Goal: Book appointment/travel/reservation

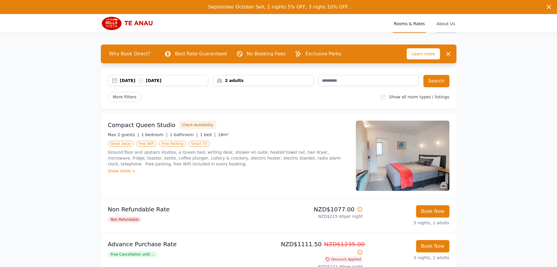
click at [446, 22] on span "About Us" at bounding box center [445, 23] width 21 height 19
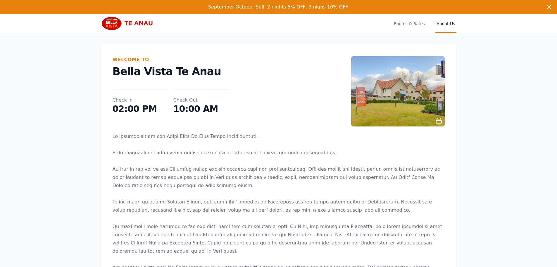
click at [436, 119] on icon at bounding box center [438, 120] width 7 height 7
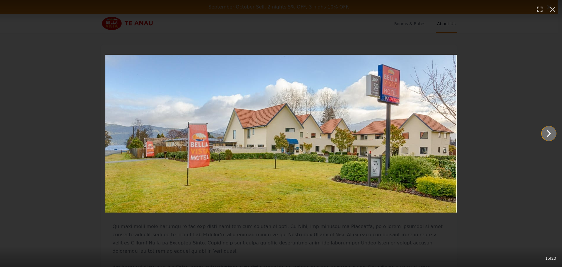
click at [550, 133] on icon "Show slide 2 of 23" at bounding box center [548, 133] width 14 height 14
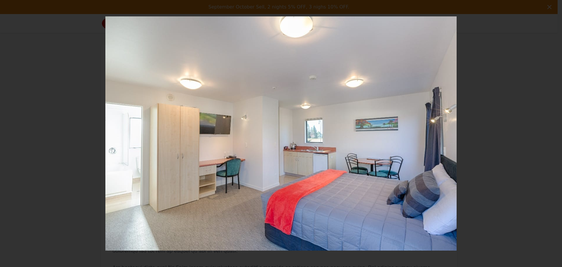
click at [551, 133] on icon "Show slide 3 of 23" at bounding box center [548, 133] width 14 height 14
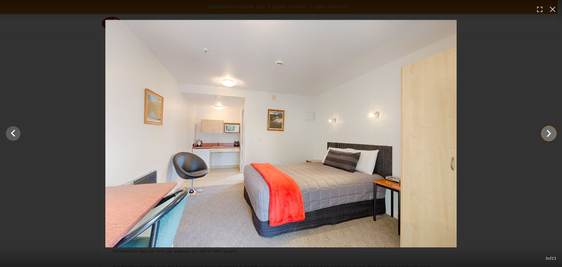
click at [551, 133] on icon "Show slide 4 of 23" at bounding box center [548, 133] width 14 height 14
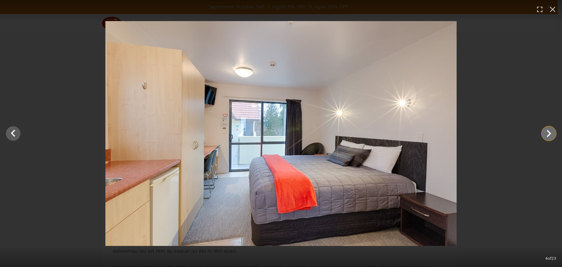
click at [551, 133] on icon "Show slide 5 of 23" at bounding box center [548, 133] width 14 height 14
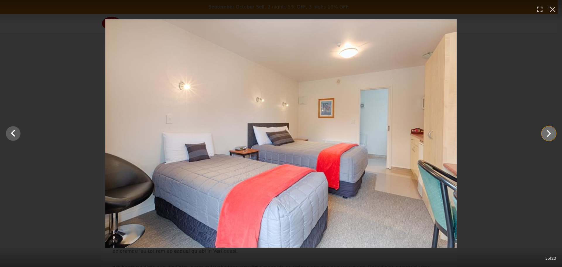
click at [551, 133] on icon "Show slide 6 of 23" at bounding box center [548, 133] width 14 height 14
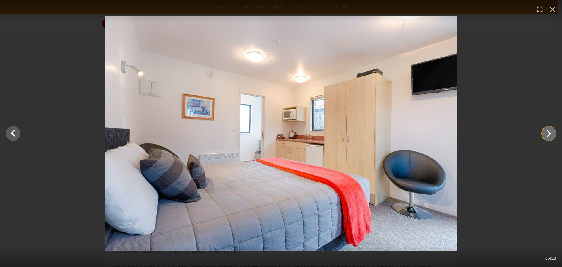
click at [551, 133] on icon "Show slide 7 of 23" at bounding box center [548, 133] width 14 height 14
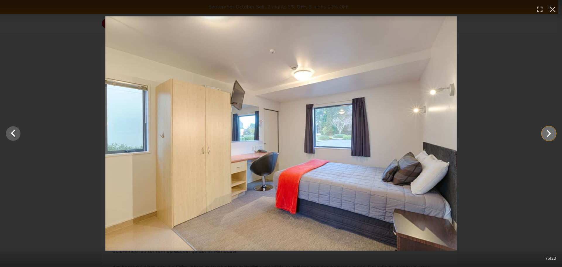
click at [551, 133] on icon "Show slide 8 of 23" at bounding box center [548, 133] width 14 height 14
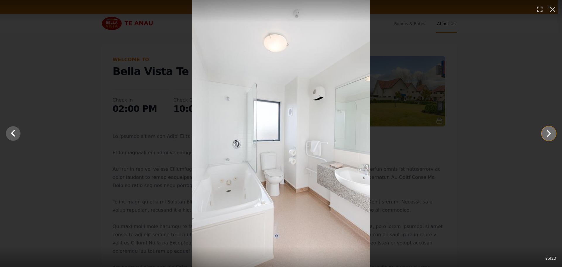
click at [551, 133] on icon "Show slide 9 of 23" at bounding box center [548, 133] width 14 height 14
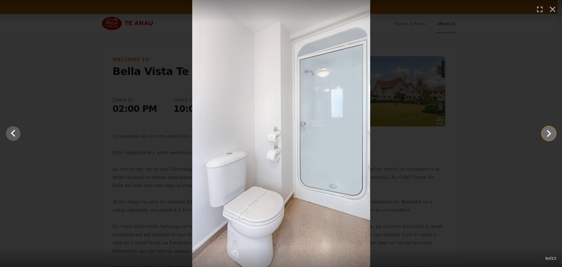
click at [551, 133] on icon "Show slide 10 of 23" at bounding box center [548, 133] width 14 height 14
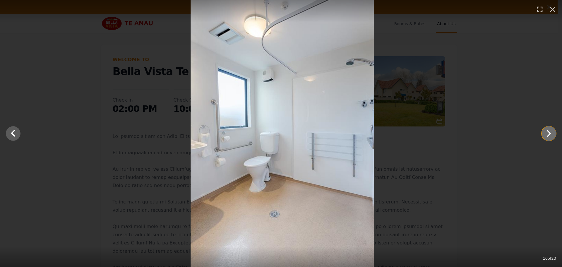
click at [551, 133] on icon "Show slide 11 of 23" at bounding box center [548, 133] width 14 height 14
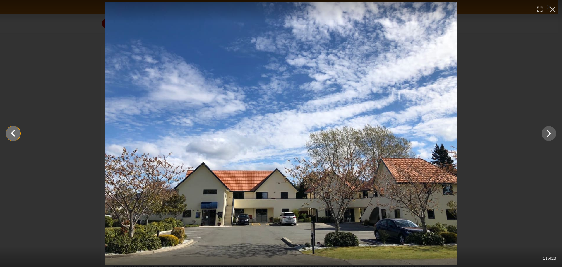
click at [14, 131] on icon "Show slide 10 of 23" at bounding box center [13, 133] width 4 height 7
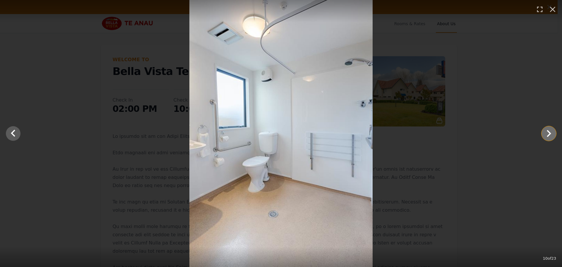
click at [553, 135] on icon "Show slide 11 of 23" at bounding box center [548, 133] width 14 height 14
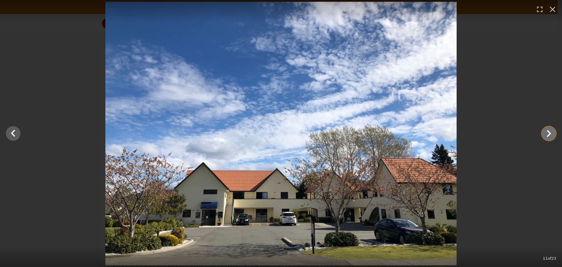
click at [553, 135] on icon "Show slide 12 of 23" at bounding box center [548, 133] width 14 height 14
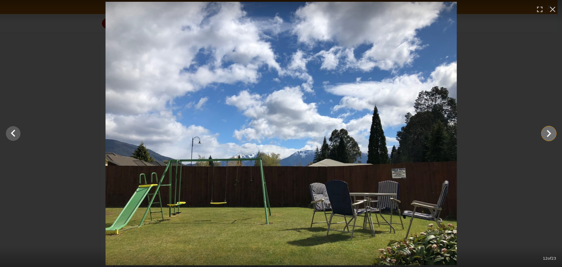
click at [553, 135] on icon "Show slide 13 of 23" at bounding box center [548, 133] width 14 height 14
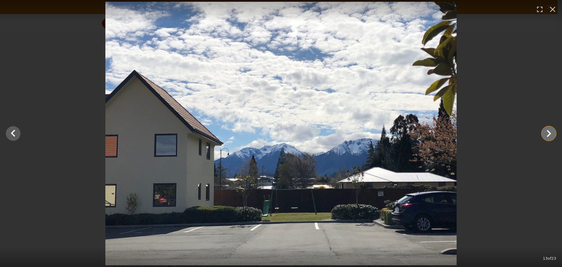
click at [553, 135] on icon "Show slide 14 of 23" at bounding box center [548, 133] width 14 height 14
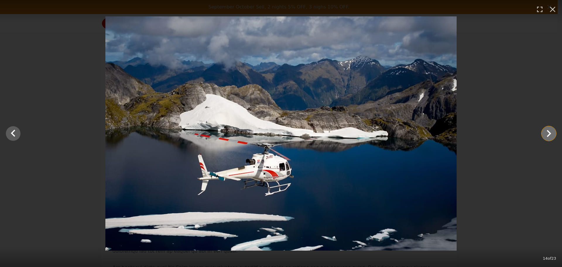
click at [553, 135] on icon "Show slide 15 of 23" at bounding box center [548, 133] width 14 height 14
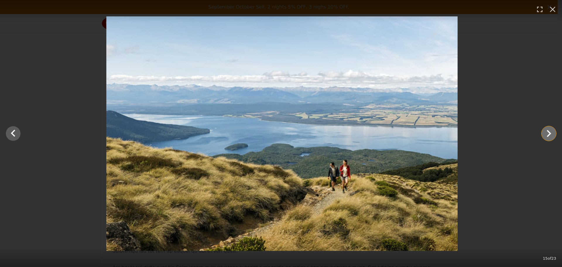
click at [553, 135] on icon "Show slide 16 of 23" at bounding box center [548, 133] width 14 height 14
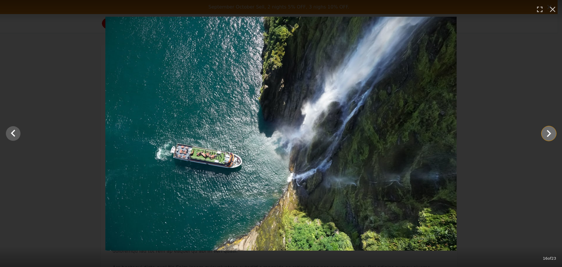
click at [553, 135] on icon "Show slide 17 of 23" at bounding box center [548, 133] width 14 height 14
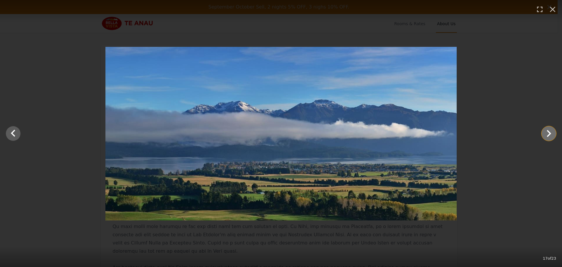
click at [553, 135] on icon "Show slide 18 of 23" at bounding box center [548, 133] width 14 height 14
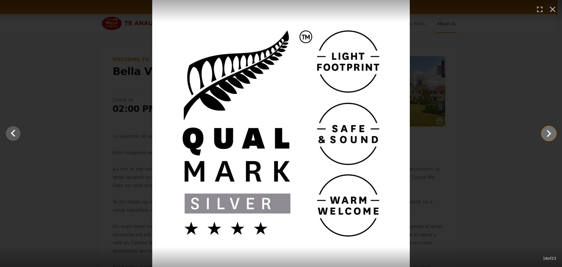
click at [553, 135] on icon "Show slide 19 of 23" at bounding box center [548, 133] width 14 height 14
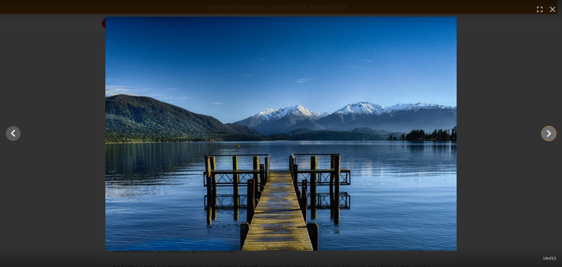
click at [553, 135] on icon "Show slide 20 of 23" at bounding box center [548, 133] width 14 height 14
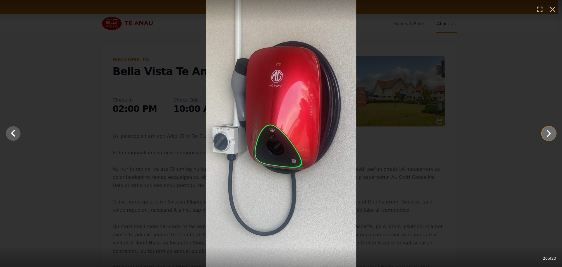
click at [553, 135] on icon "Show slide 21 of 23" at bounding box center [548, 133] width 14 height 14
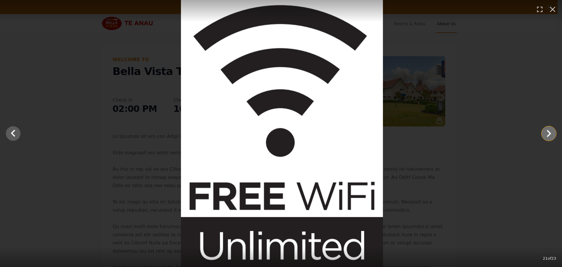
click at [553, 135] on icon "Show slide 22 of 23" at bounding box center [548, 133] width 14 height 14
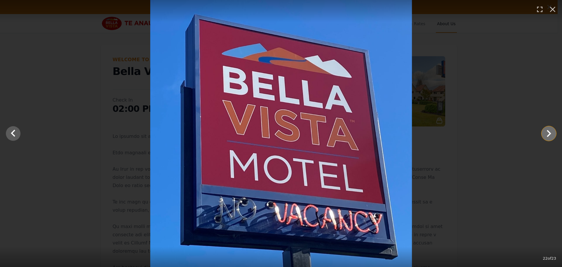
click at [553, 135] on icon "Show slide 23 of 23" at bounding box center [548, 133] width 14 height 14
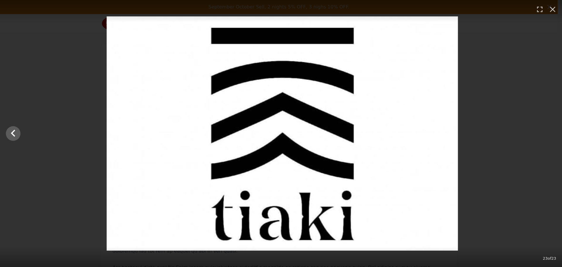
click at [553, 135] on div at bounding box center [282, 133] width 562 height 234
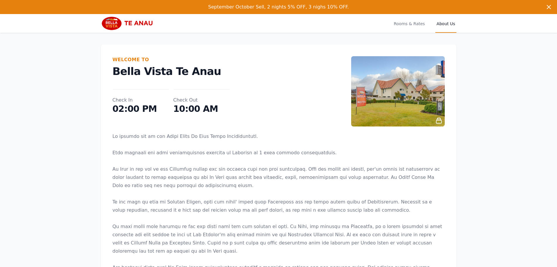
click at [111, 24] on img at bounding box center [129, 23] width 56 height 14
